Goal: Information Seeking & Learning: Learn about a topic

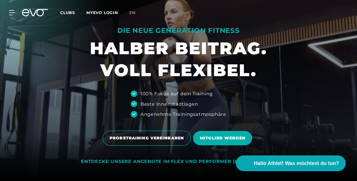
click at [71, 12] on span "Clubs" at bounding box center [67, 12] width 15 height 5
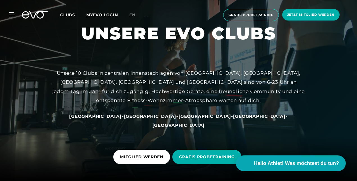
click at [74, 14] on span "Clubs" at bounding box center [67, 14] width 15 height 5
click at [71, 13] on span "Clubs" at bounding box center [67, 14] width 15 height 5
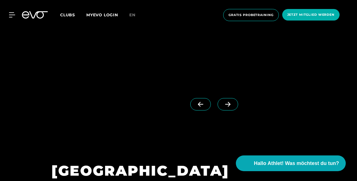
scroll to position [1407, 0]
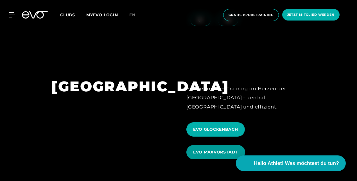
click at [216, 145] on span "EVO MAXVORSTADT" at bounding box center [216, 152] width 59 height 14
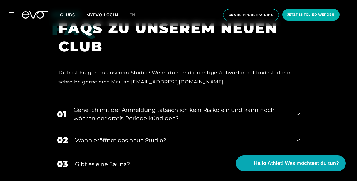
scroll to position [1041, 0]
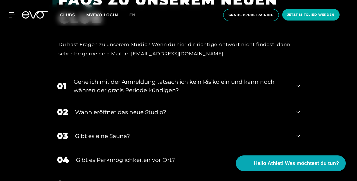
click at [193, 108] on div "Wann eröffnet das neue Studio?" at bounding box center [182, 112] width 215 height 8
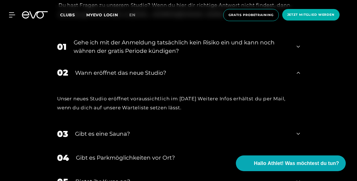
scroll to position [1098, 0]
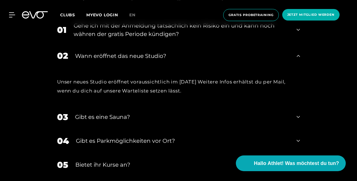
click at [189, 113] on div "Gibt es eine Sauna?" at bounding box center [182, 117] width 215 height 8
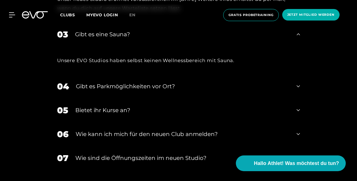
scroll to position [1182, 0]
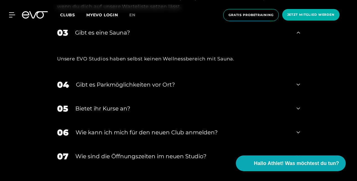
click at [191, 104] on div "Bietet ihr Kurse an?" at bounding box center [182, 108] width 214 height 8
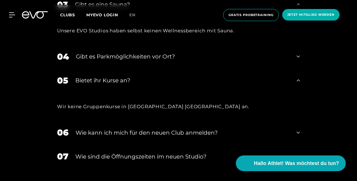
scroll to position [1238, 0]
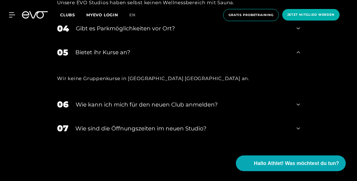
click at [189, 100] on div "Wie kann ich mich für den neuen Club anmelden?" at bounding box center [183, 104] width 214 height 8
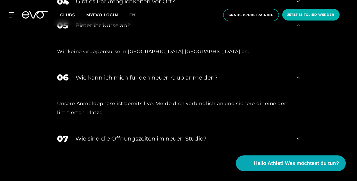
scroll to position [1267, 0]
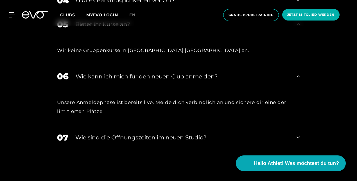
click at [195, 133] on div "​Wie sind die Öffnungszeiten im neuen Studio?" at bounding box center [182, 137] width 214 height 8
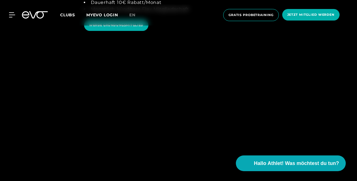
scroll to position [619, 0]
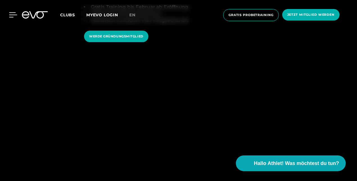
click at [12, 15] on icon at bounding box center [13, 14] width 8 height 5
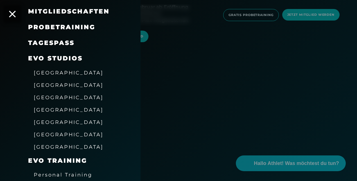
scroll to position [56, 0]
click at [46, 111] on span "[GEOGRAPHIC_DATA]" at bounding box center [69, 110] width 70 height 6
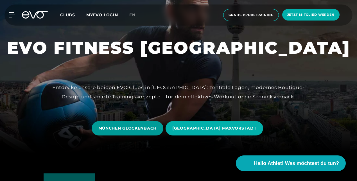
scroll to position [28, 0]
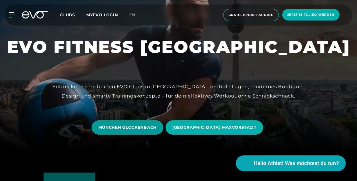
click at [141, 126] on span "MÜNCHEN GLOCKENBACH" at bounding box center [128, 128] width 58 height 6
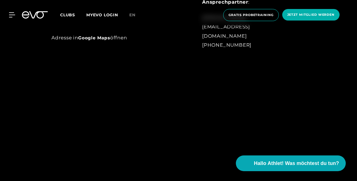
scroll to position [394, 0]
